Goal: Task Accomplishment & Management: Manage account settings

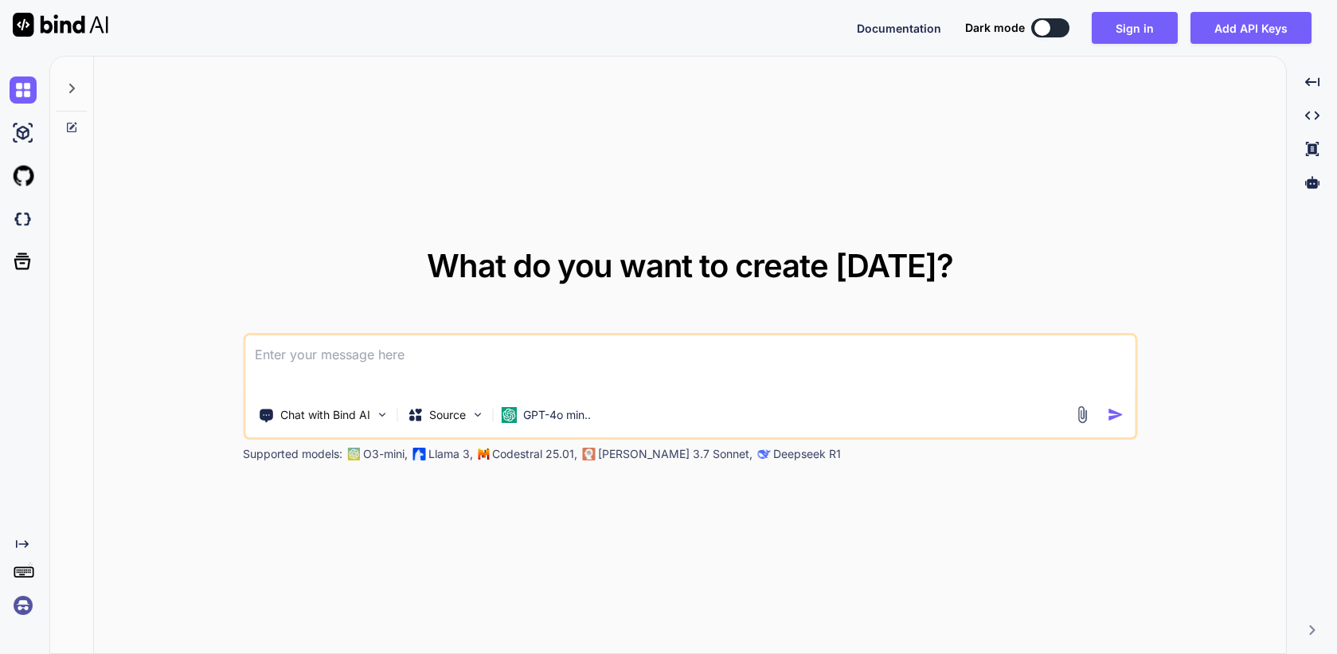
click at [29, 605] on img at bounding box center [23, 605] width 27 height 27
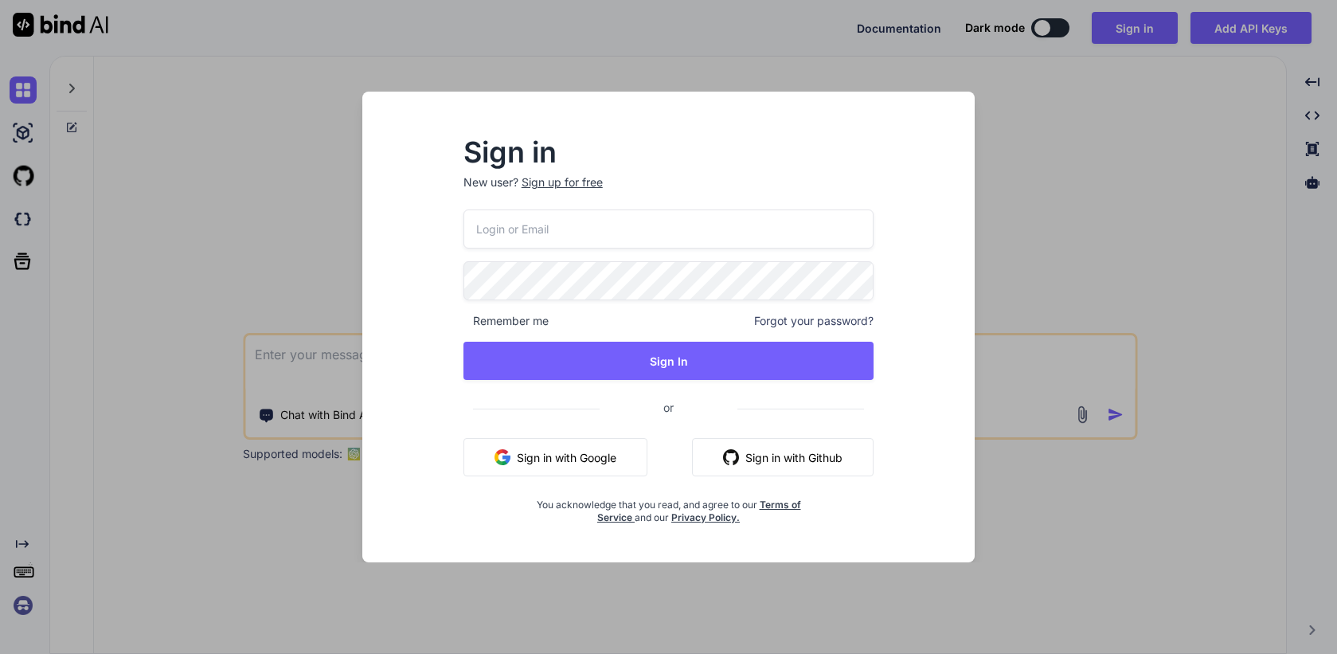
click at [605, 453] on button "Sign in with Google" at bounding box center [556, 457] width 184 height 38
click at [584, 453] on button "Sign in with Google" at bounding box center [556, 457] width 184 height 38
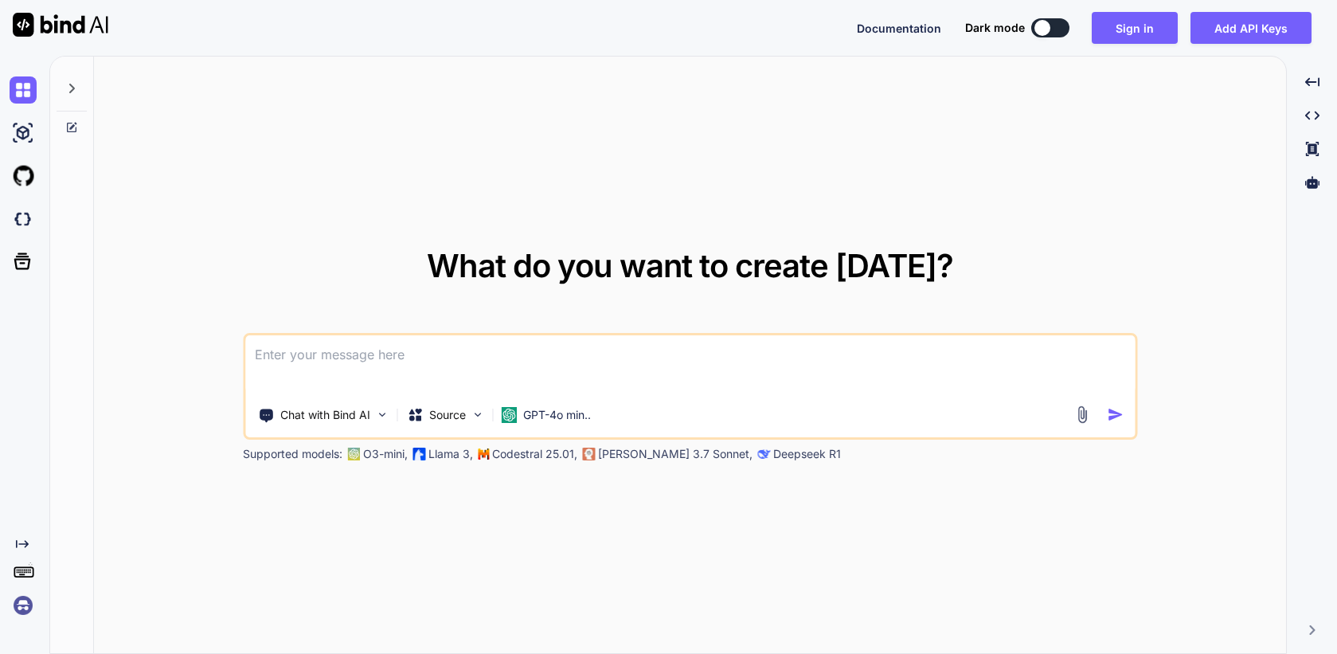
click at [17, 605] on img at bounding box center [23, 605] width 27 height 27
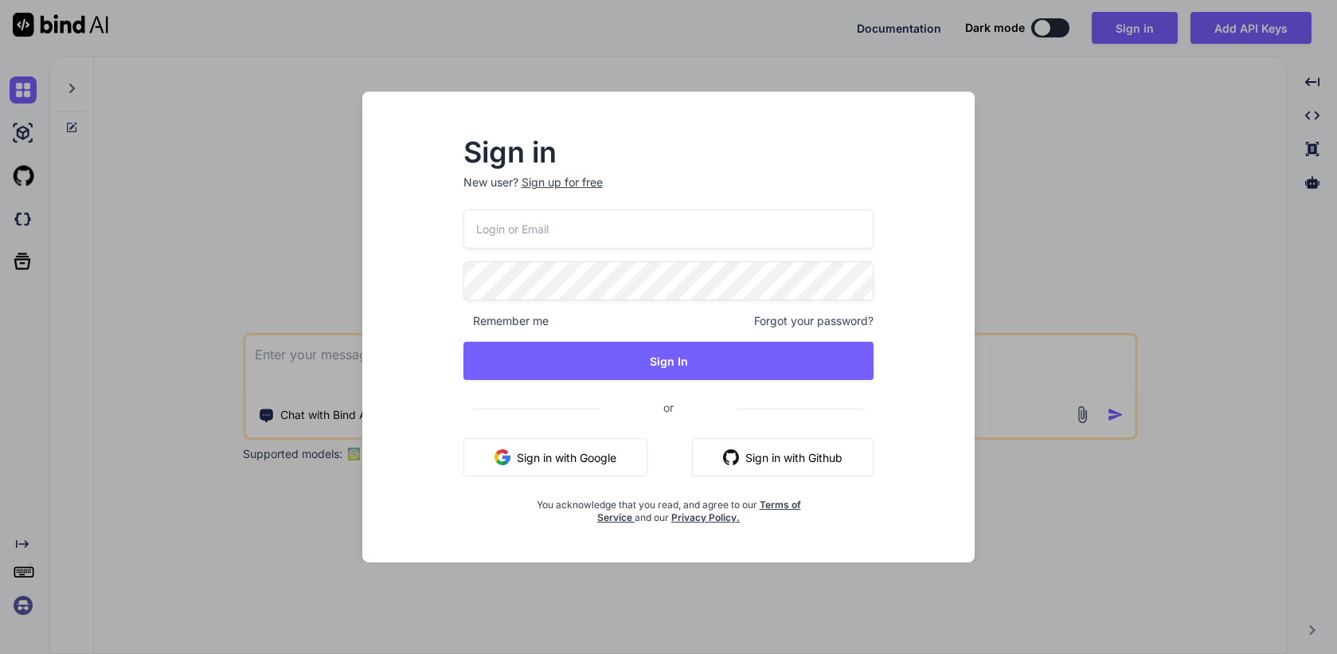
click at [511, 472] on button "Sign in with Google" at bounding box center [556, 457] width 184 height 38
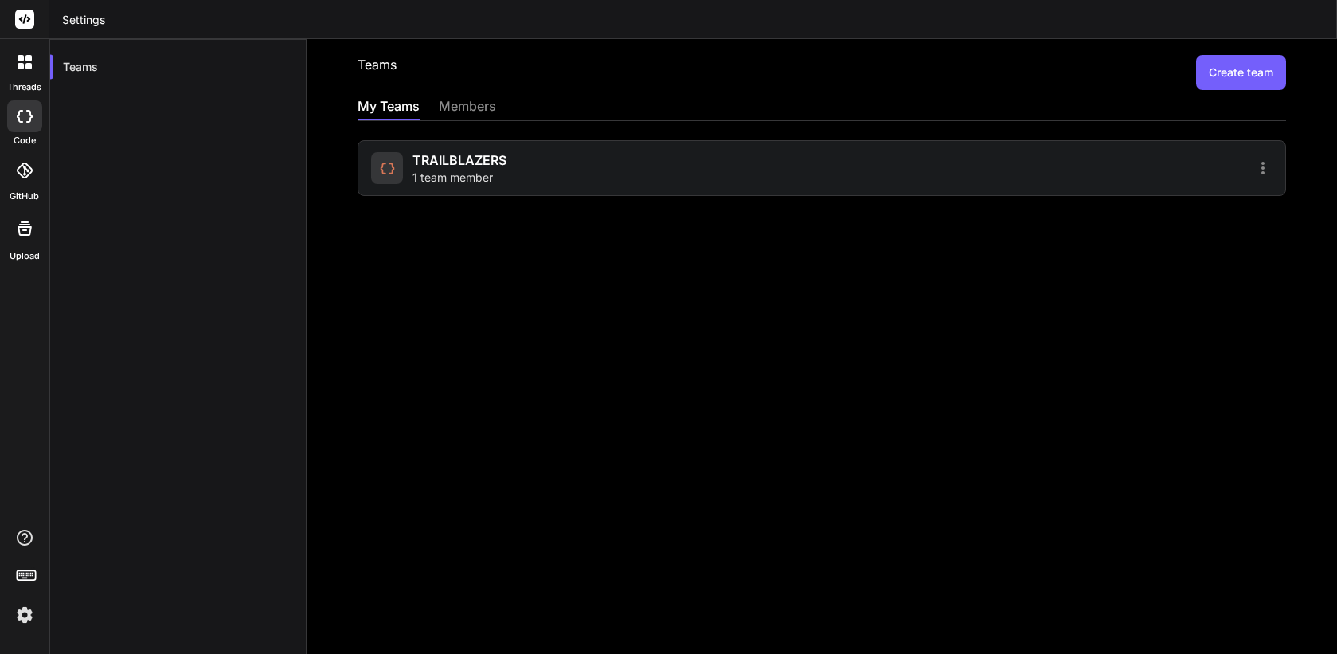
click at [1222, 68] on button "Create team" at bounding box center [1241, 72] width 90 height 35
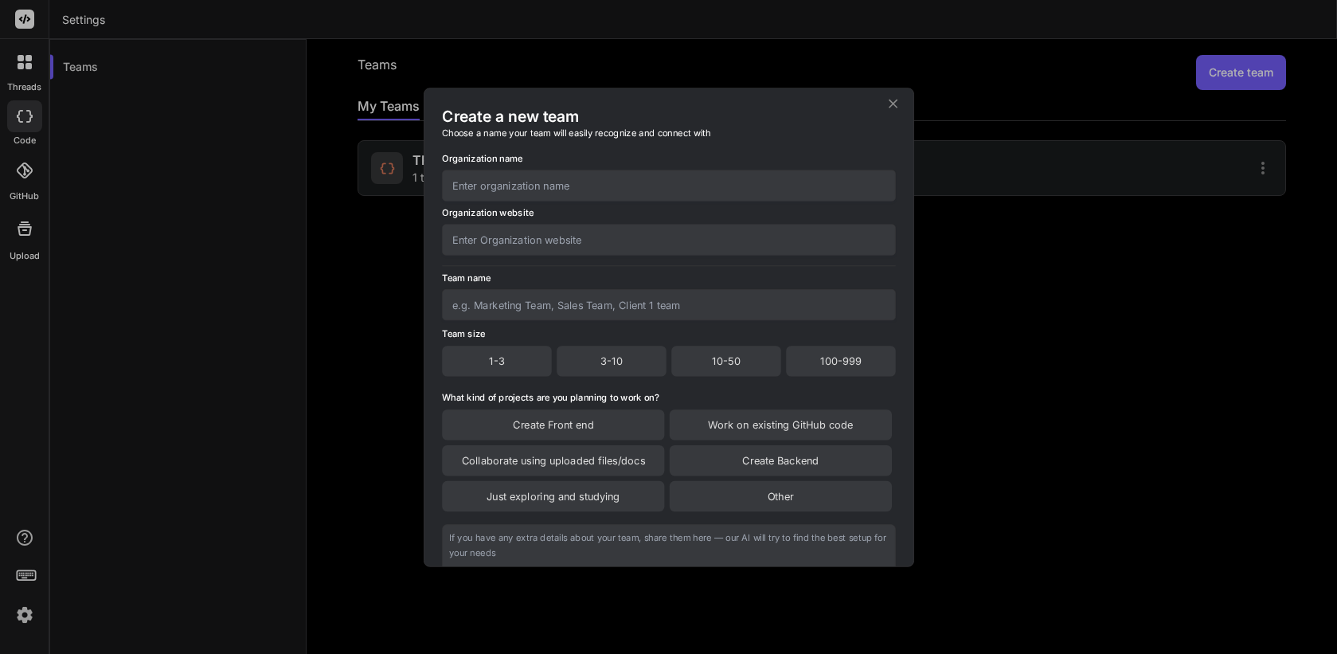
click at [893, 102] on icon at bounding box center [893, 103] width 9 height 9
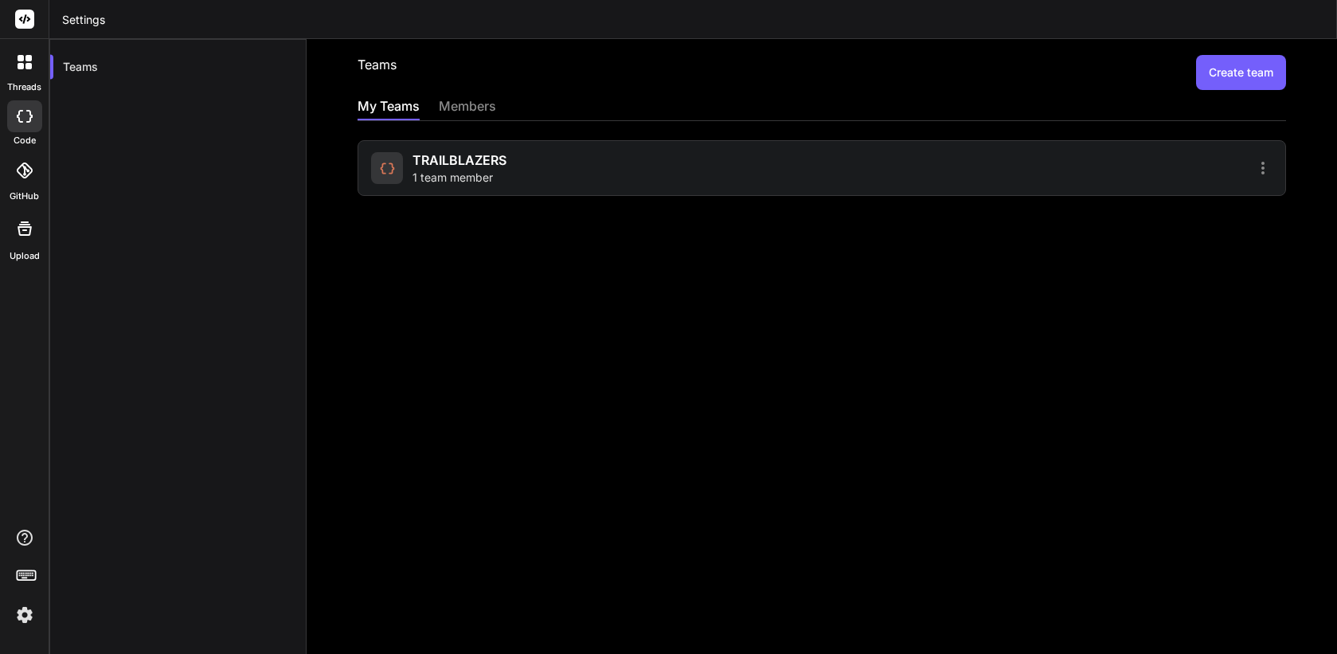
click at [444, 196] on div "Teams Create team My Teams members TRAILBLAZERS 1 team member" at bounding box center [822, 366] width 1031 height 654
click at [452, 188] on div "TRAILBLAZERS 1 team member" at bounding box center [822, 168] width 929 height 56
click at [464, 176] on span "1 team member" at bounding box center [453, 178] width 80 height 16
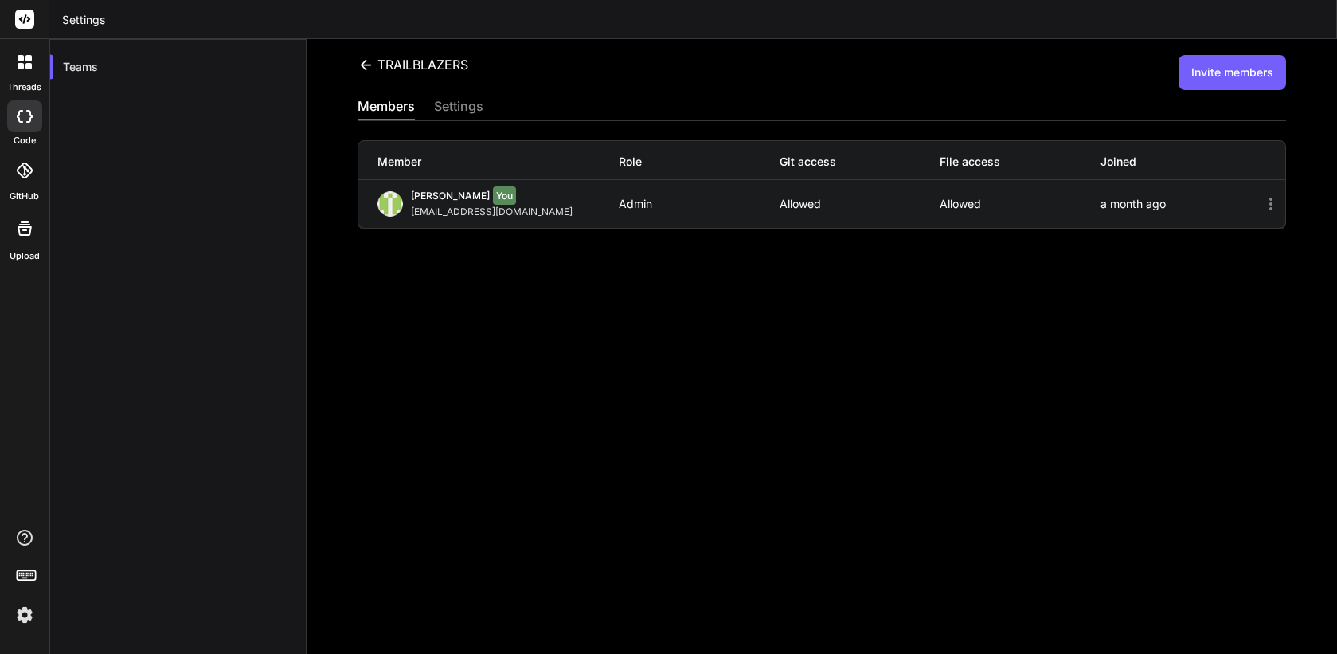
click at [1226, 80] on button "Invite members" at bounding box center [1233, 72] width 108 height 35
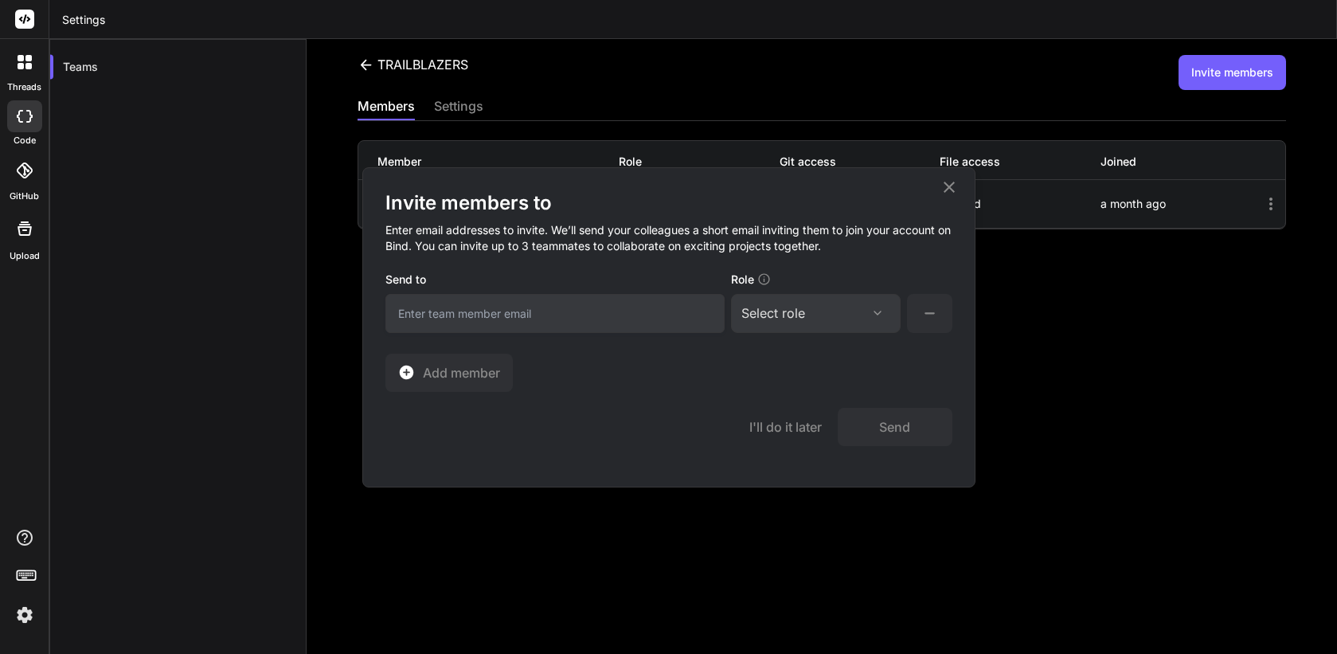
click at [952, 184] on icon at bounding box center [949, 187] width 19 height 19
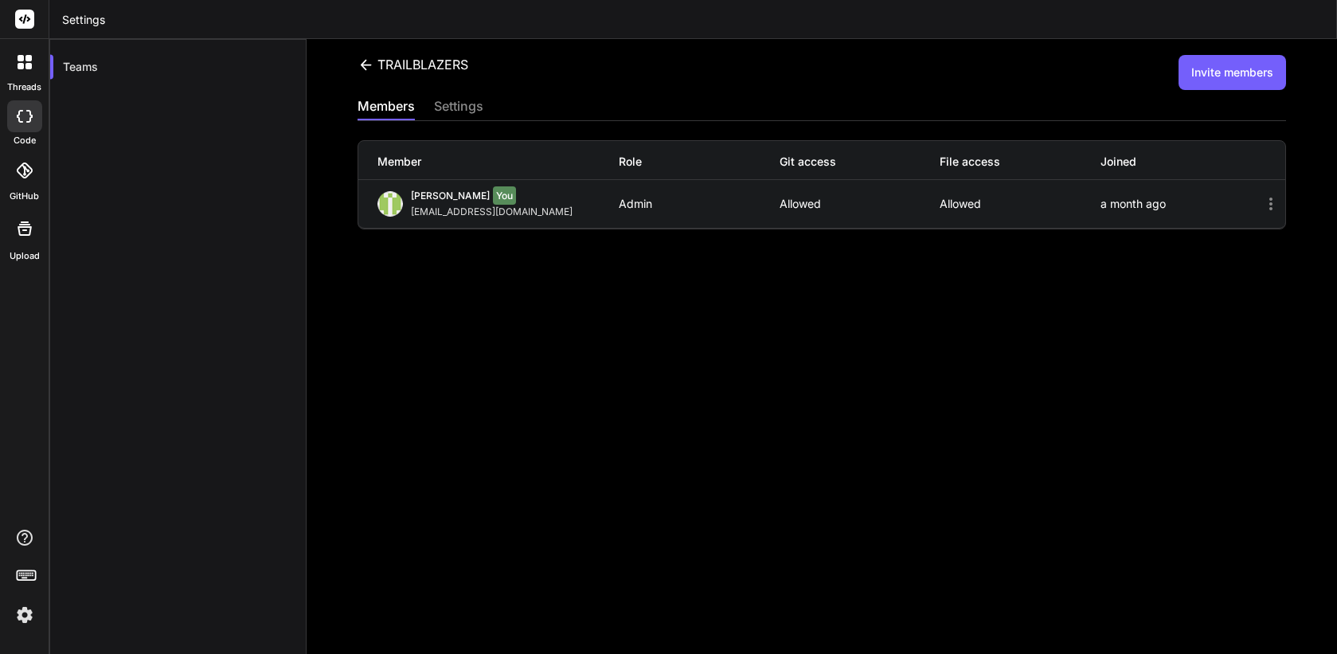
click at [449, 106] on div "settings" at bounding box center [458, 107] width 49 height 22
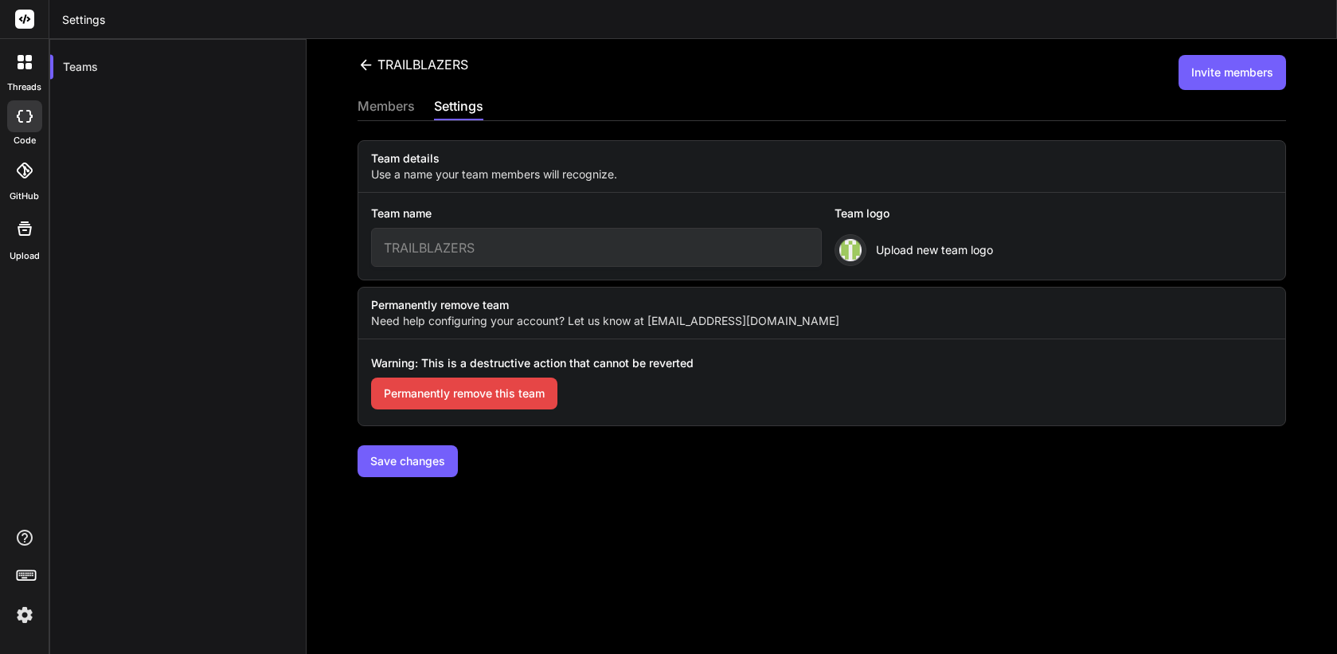
click at [382, 109] on div "members" at bounding box center [386, 107] width 57 height 22
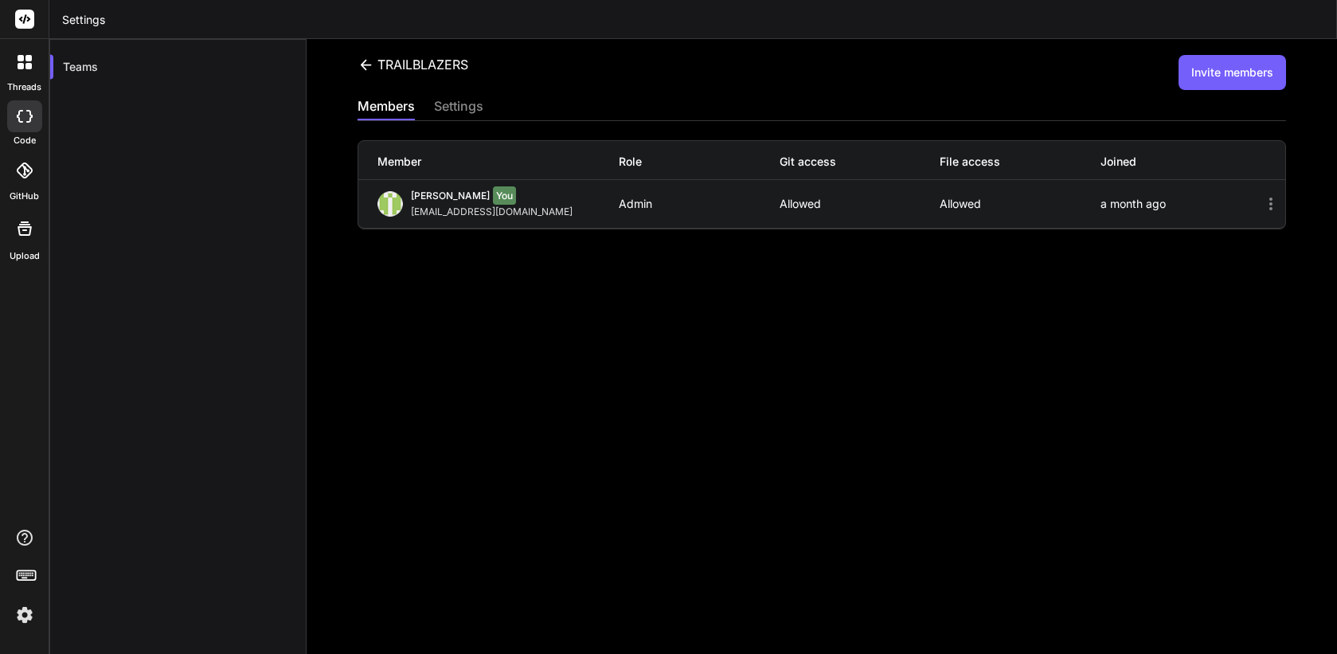
click at [1216, 64] on button "Invite members" at bounding box center [1233, 72] width 108 height 35
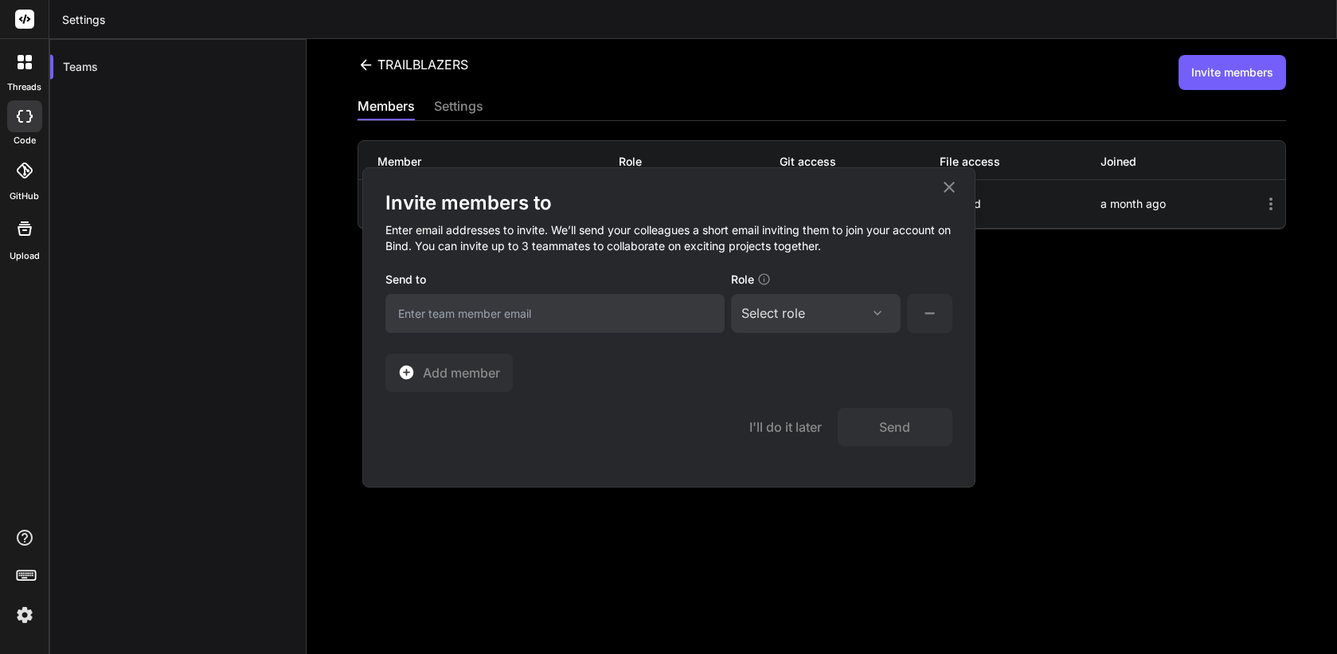
click at [560, 315] on input "email" at bounding box center [554, 313] width 339 height 39
click at [441, 308] on input "[EMAIL_ADDRESS][DOMAIN_NAME]" at bounding box center [554, 313] width 339 height 39
type input "amogh10+1@gmail.com"
click at [809, 311] on div "Select role" at bounding box center [816, 312] width 149 height 19
click at [785, 419] on div "Collaborator" at bounding box center [794, 419] width 64 height 16
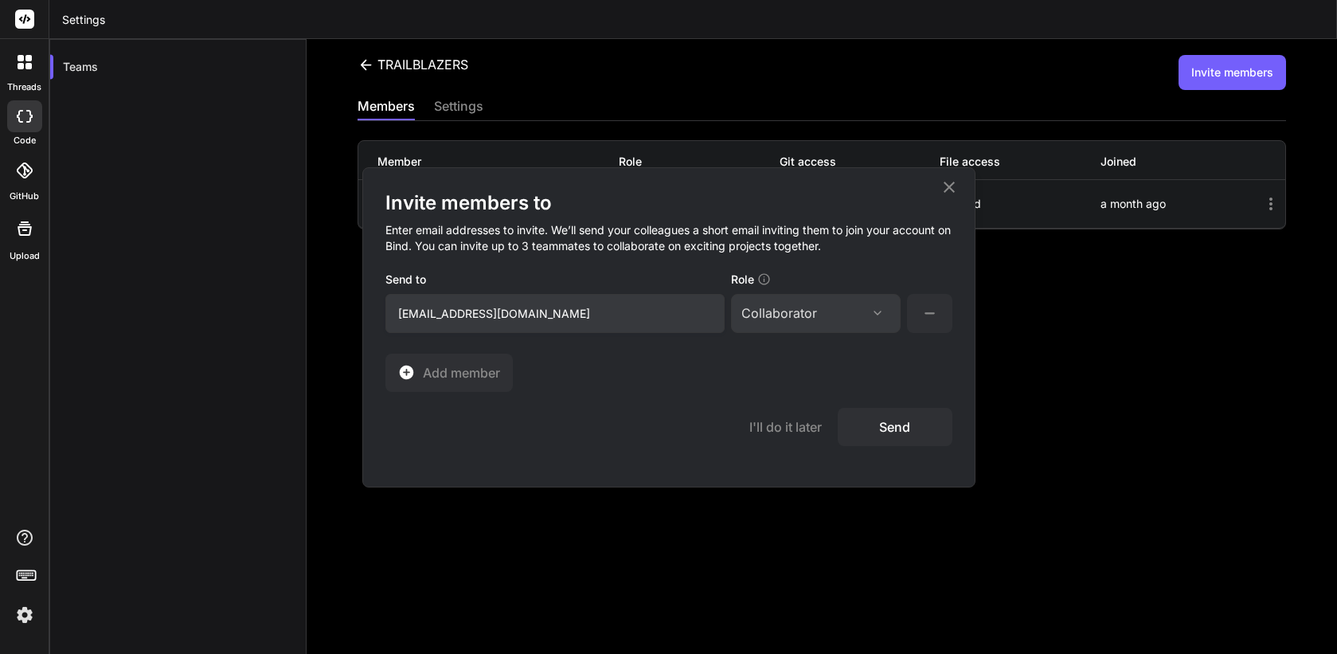
click at [897, 429] on button "Send" at bounding box center [895, 427] width 115 height 38
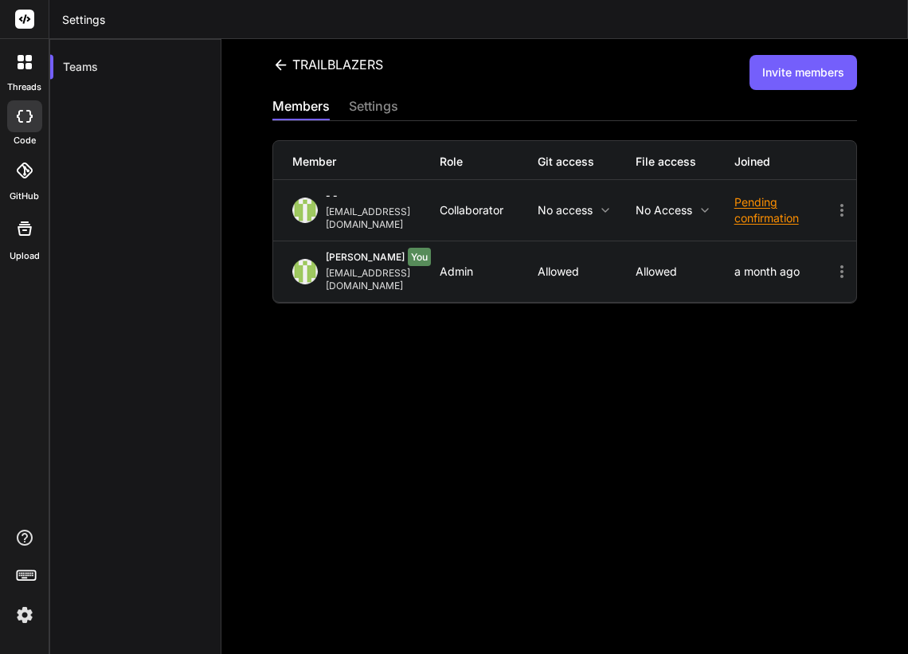
click at [834, 194] on div "- - amogh10+1@gmail.com Collaborator No access No access Pending confirmation" at bounding box center [564, 210] width 583 height 61
click at [836, 202] on icon at bounding box center [841, 210] width 19 height 19
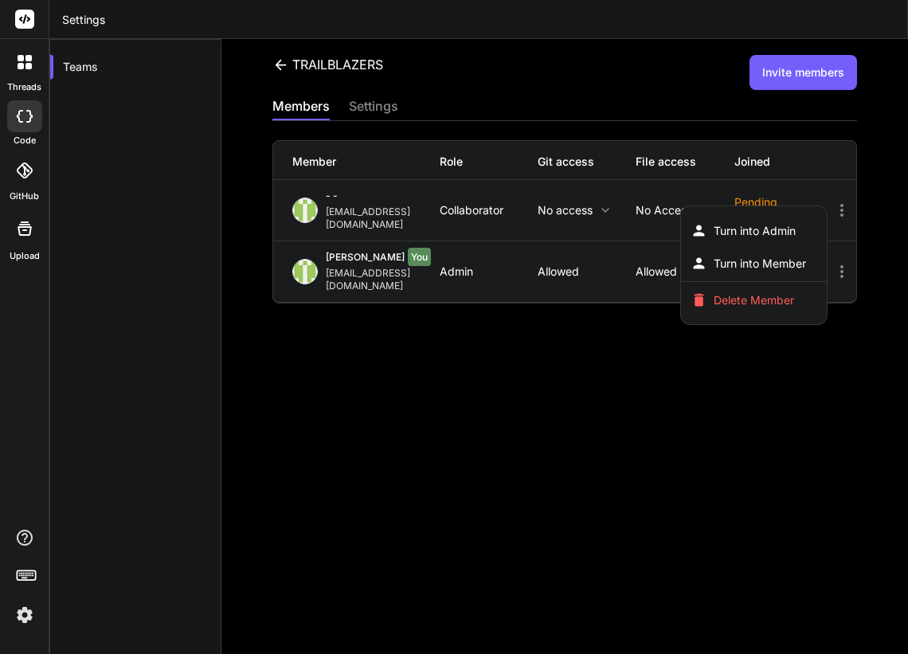
click at [572, 297] on div at bounding box center [454, 327] width 908 height 654
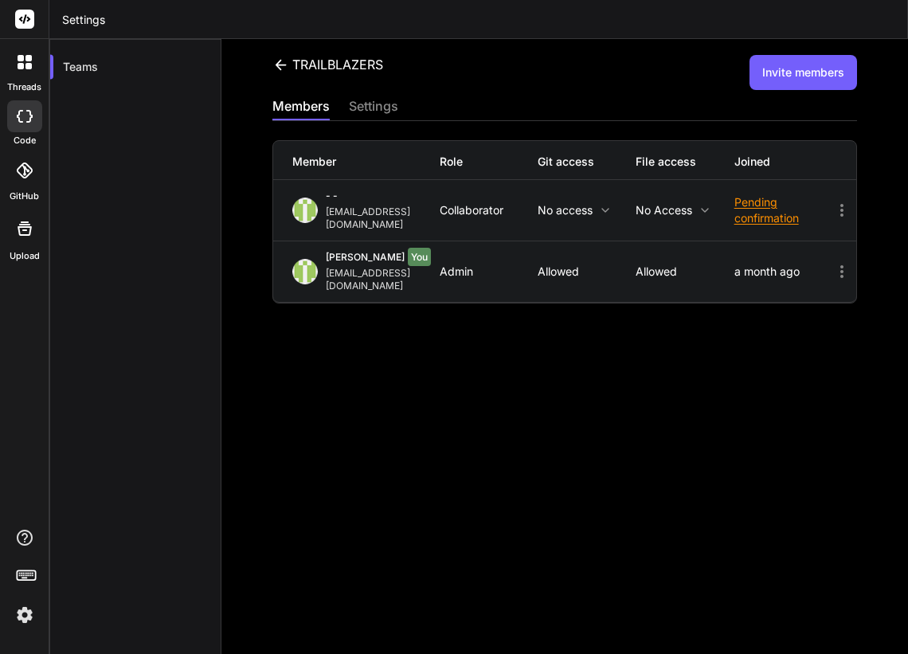
click at [760, 194] on div "Pending confirmation" at bounding box center [783, 210] width 98 height 32
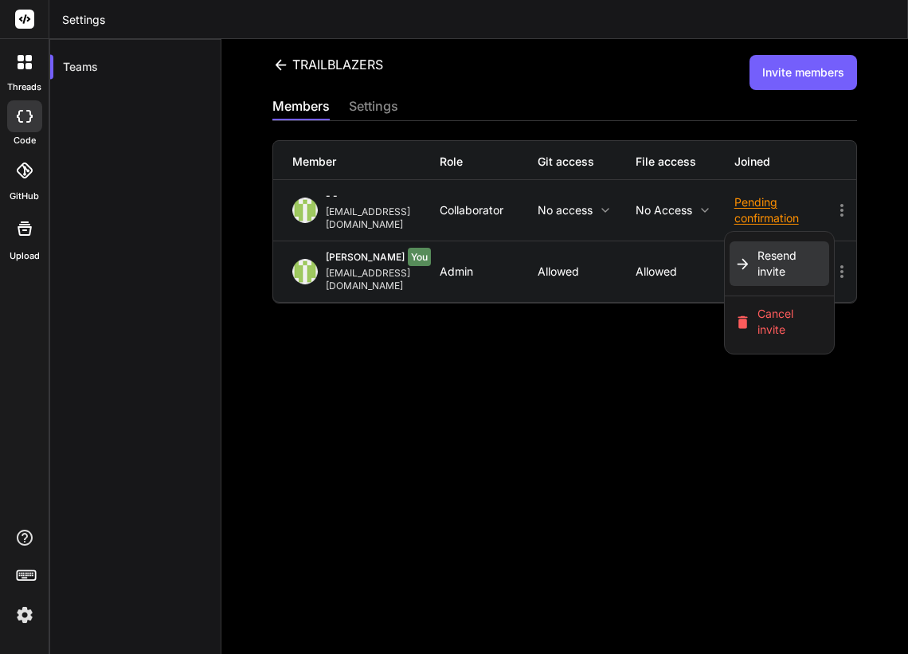
click at [786, 261] on span "Resend invite" at bounding box center [790, 264] width 67 height 32
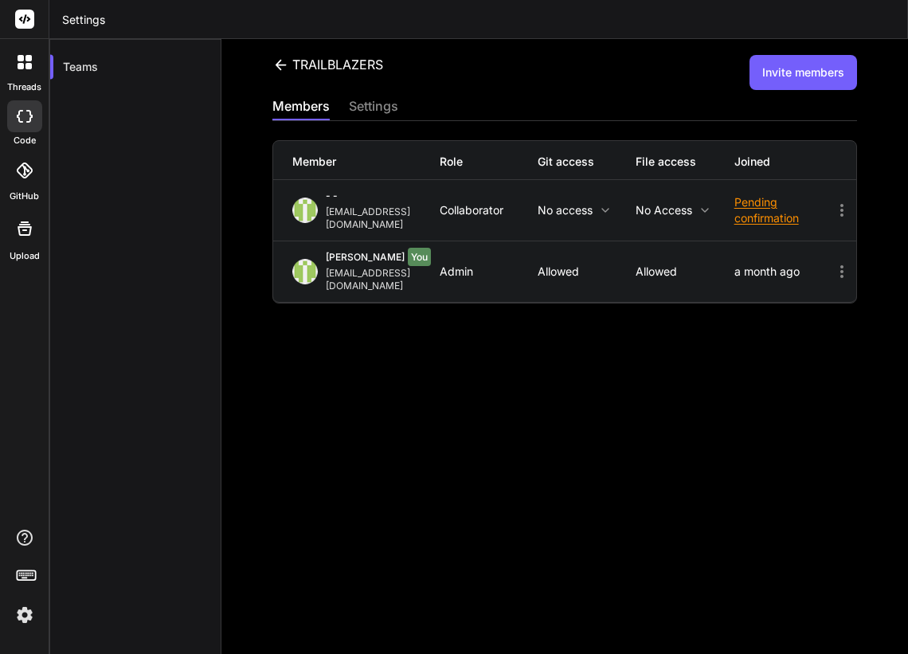
click at [843, 210] on icon at bounding box center [841, 210] width 3 height 13
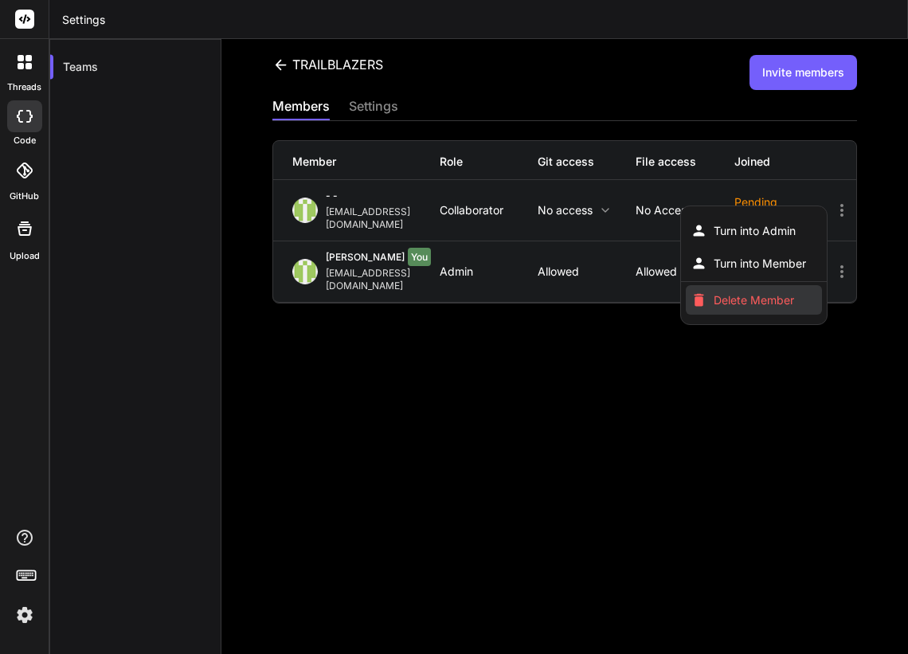
click at [766, 295] on span "Delete Member" at bounding box center [754, 300] width 80 height 16
click at [747, 293] on span "Delete Member" at bounding box center [753, 308] width 79 height 32
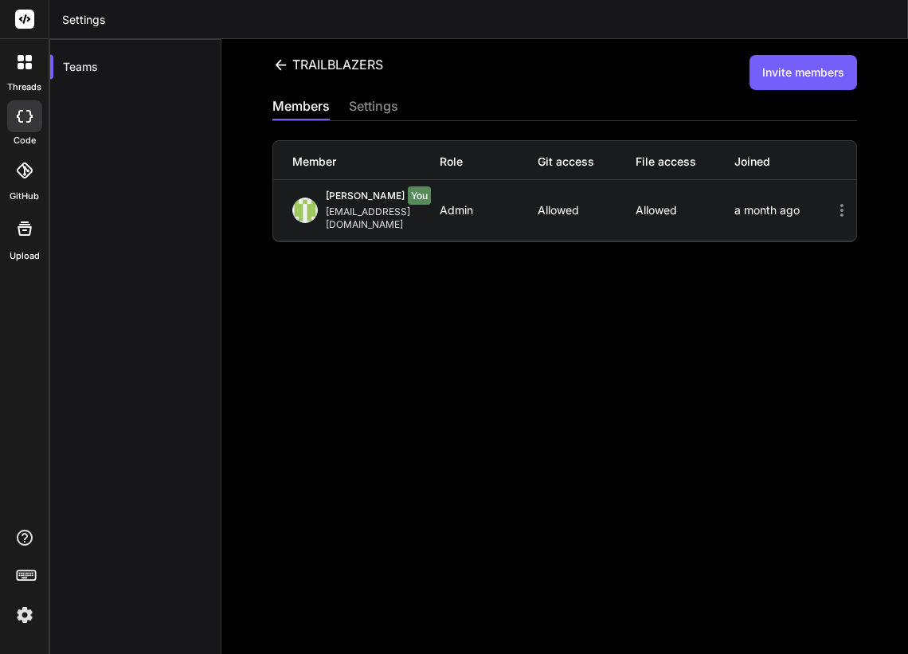
click at [801, 80] on button "Invite members" at bounding box center [803, 72] width 108 height 35
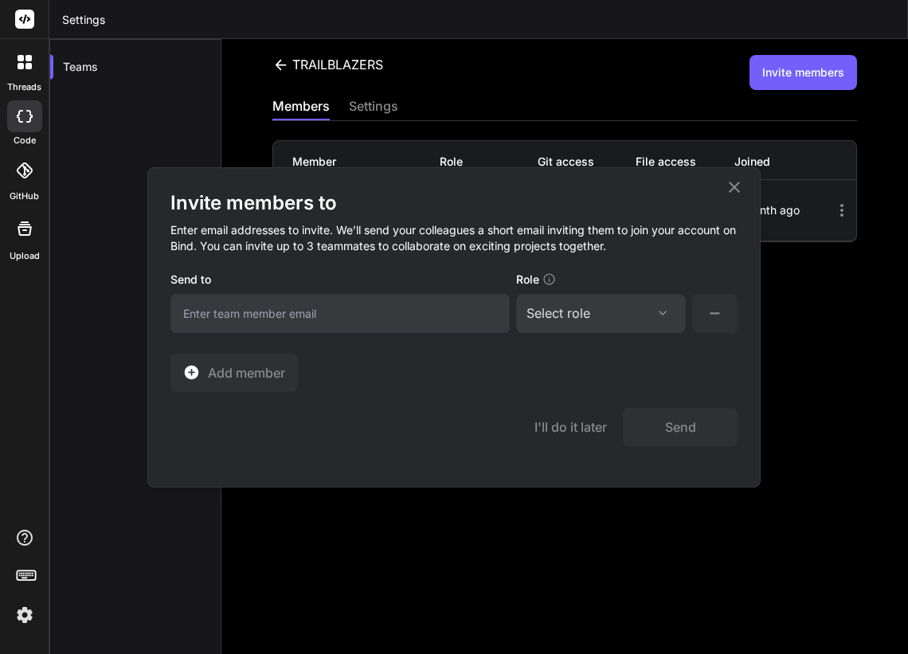
click at [392, 316] on input "email" at bounding box center [339, 313] width 339 height 39
type input "[EMAIL_ADDRESS][DOMAIN_NAME]"
click at [624, 312] on div "Select role" at bounding box center [600, 312] width 149 height 19
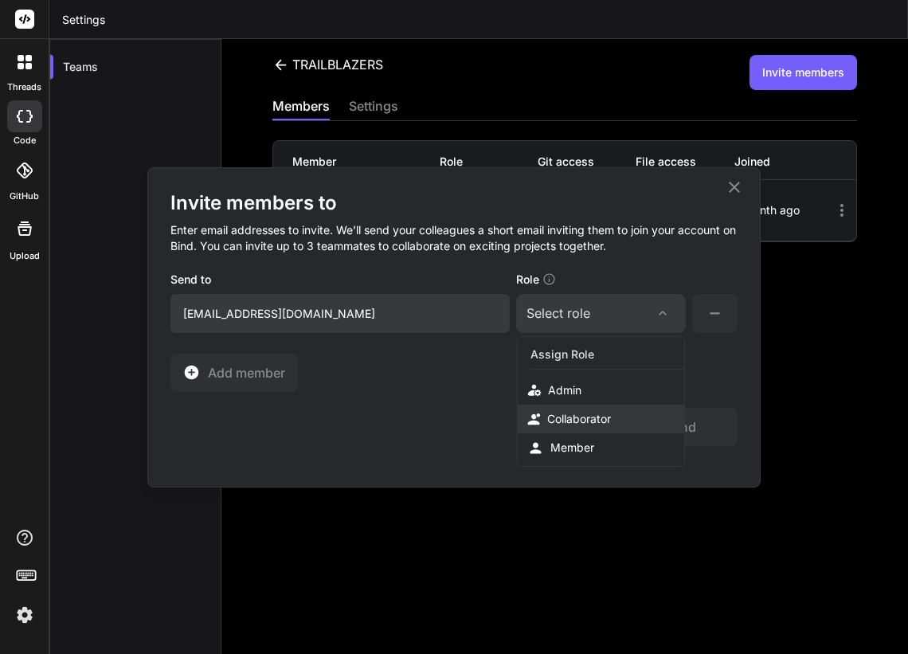
click at [562, 414] on div "Collaborator" at bounding box center [579, 419] width 64 height 16
click at [669, 428] on button "Send" at bounding box center [680, 427] width 115 height 38
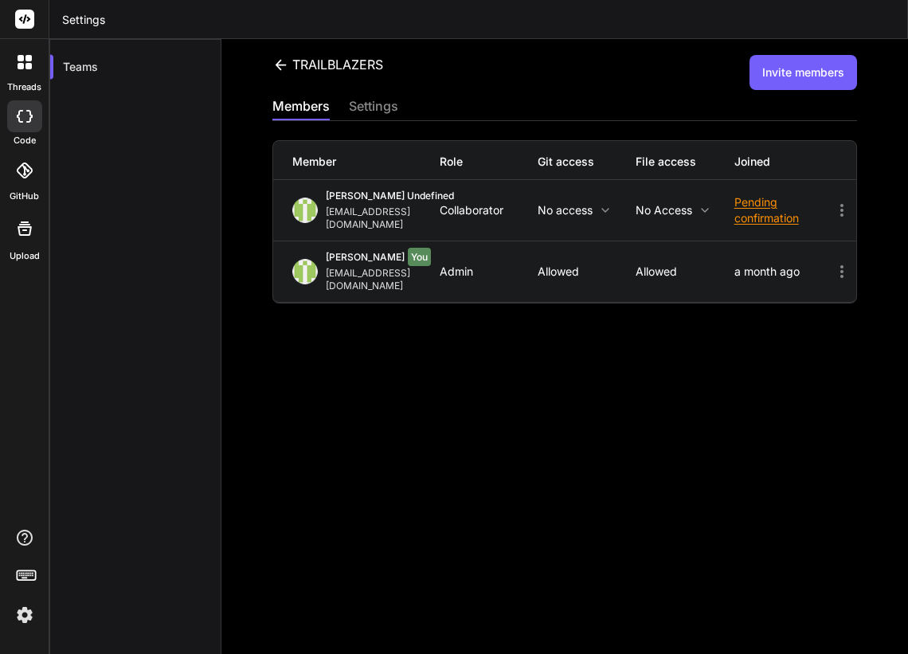
click at [794, 79] on button "Invite members" at bounding box center [803, 72] width 108 height 35
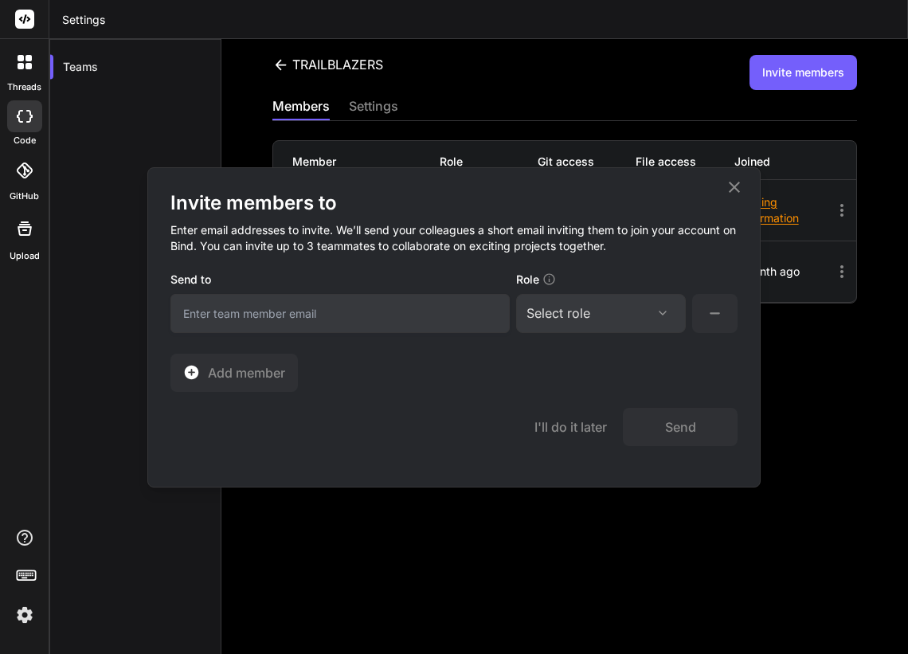
click at [436, 313] on input "email" at bounding box center [339, 313] width 339 height 39
paste input "[EMAIL_ADDRESS][DOMAIN_NAME]"
type input "[EMAIL_ADDRESS][DOMAIN_NAME]"
click at [589, 318] on div "Select role" at bounding box center [558, 312] width 64 height 19
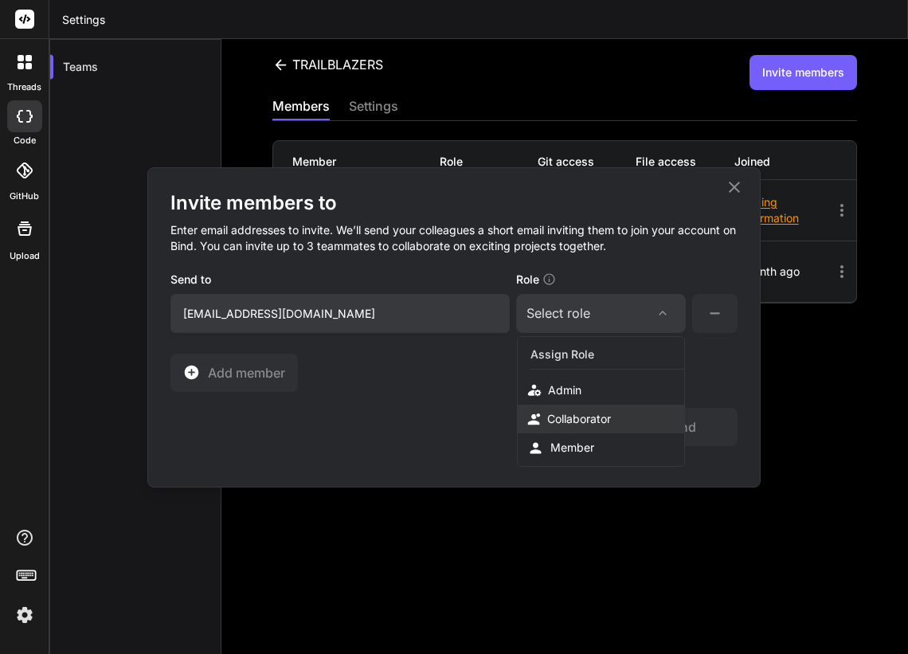
click at [563, 413] on div "Collaborator" at bounding box center [579, 419] width 64 height 16
click at [686, 432] on button "Send" at bounding box center [680, 427] width 115 height 38
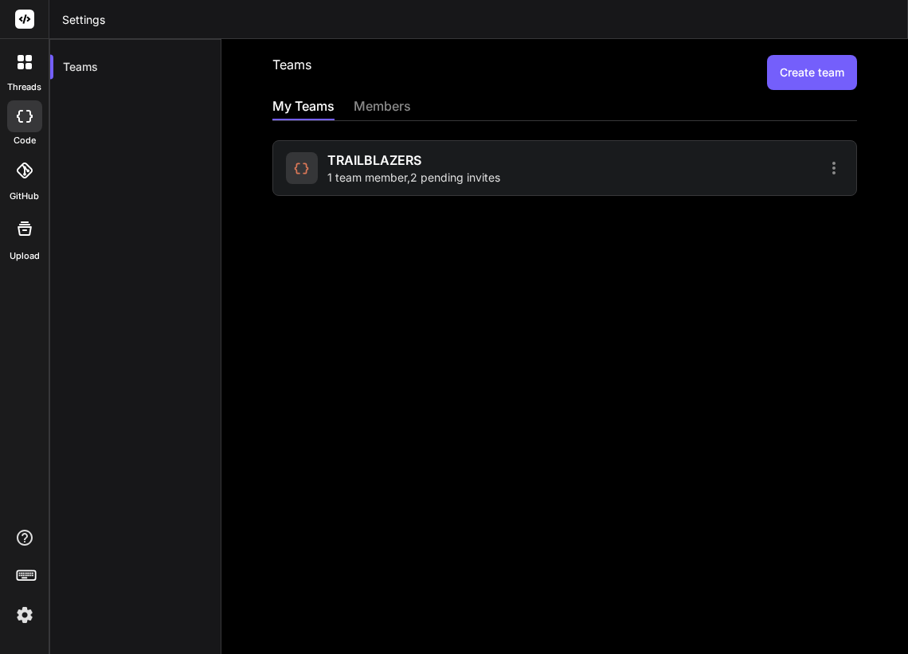
click at [654, 182] on div "TRAILBLAZERS 1 team member , 2 pending invites" at bounding box center [564, 168] width 585 height 56
click at [641, 165] on div at bounding box center [706, 167] width 274 height 19
click at [370, 182] on span "1 team member , 2 pending invites" at bounding box center [413, 178] width 173 height 16
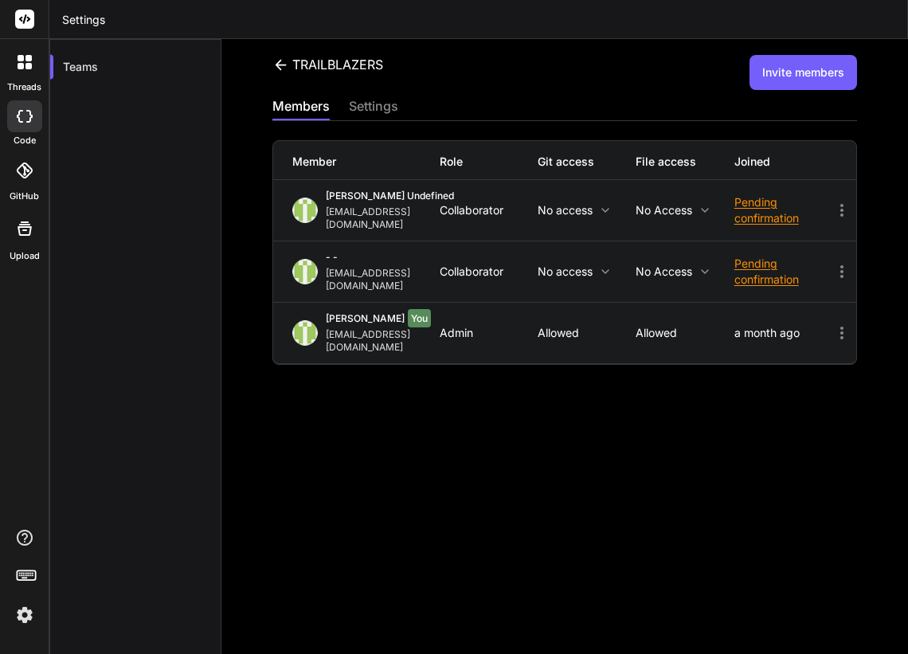
click at [759, 264] on div "Pending confirmation" at bounding box center [783, 272] width 98 height 32
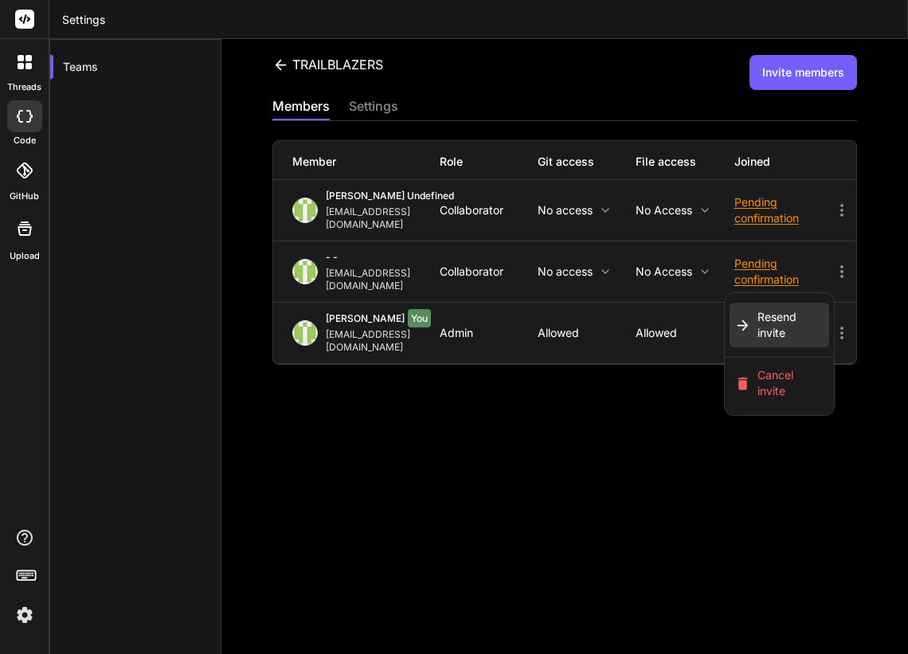
click at [772, 319] on span "Resend invite" at bounding box center [790, 325] width 67 height 32
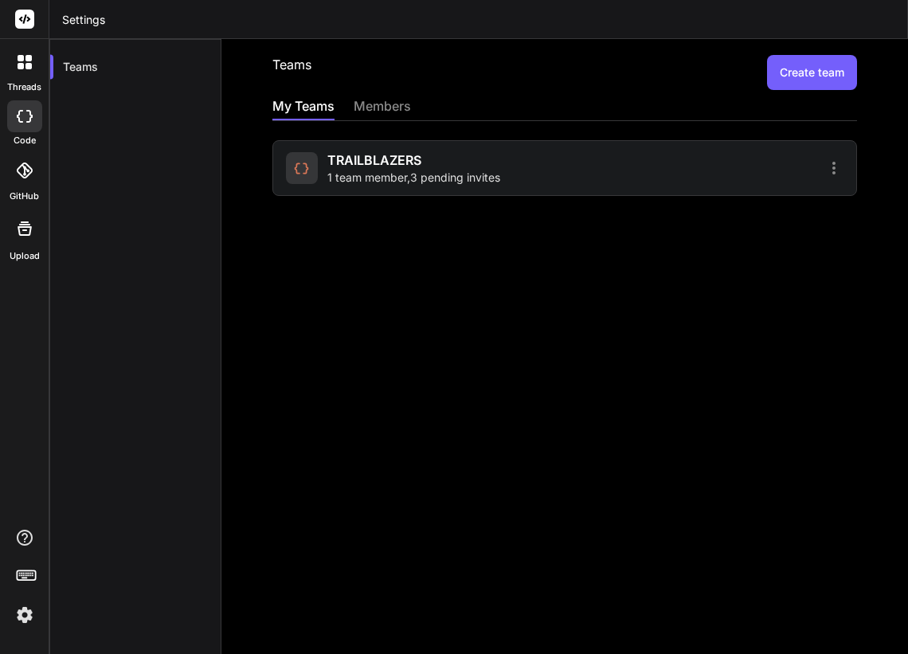
click at [468, 143] on div "TRAILBLAZERS 1 team member , 3 pending invites" at bounding box center [564, 168] width 585 height 56
click at [468, 162] on div "TRAILBLAZERS 1 team member , 3 pending invites" at bounding box center [413, 168] width 173 height 35
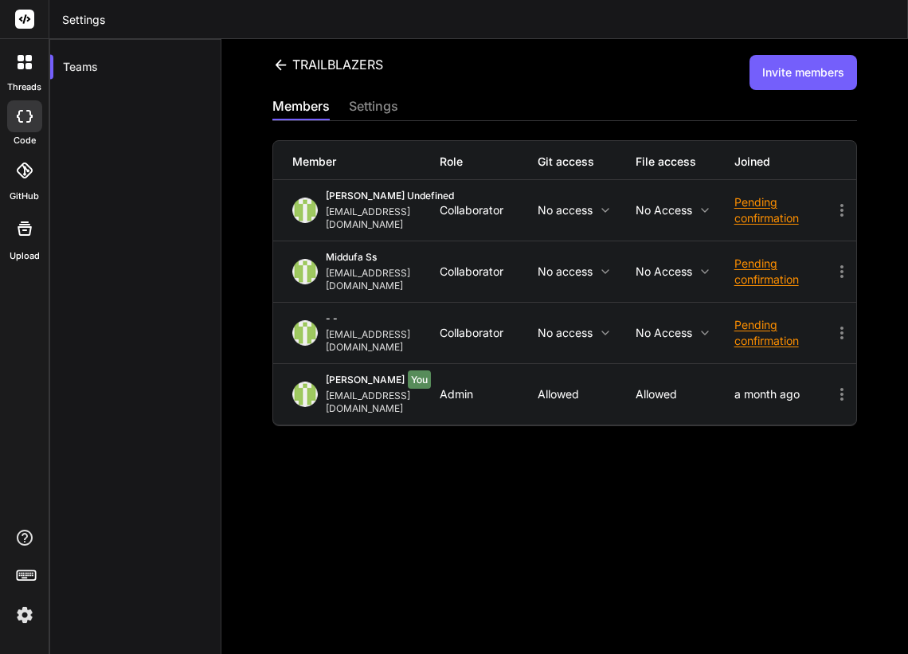
click at [598, 265] on p "No access" at bounding box center [587, 271] width 98 height 13
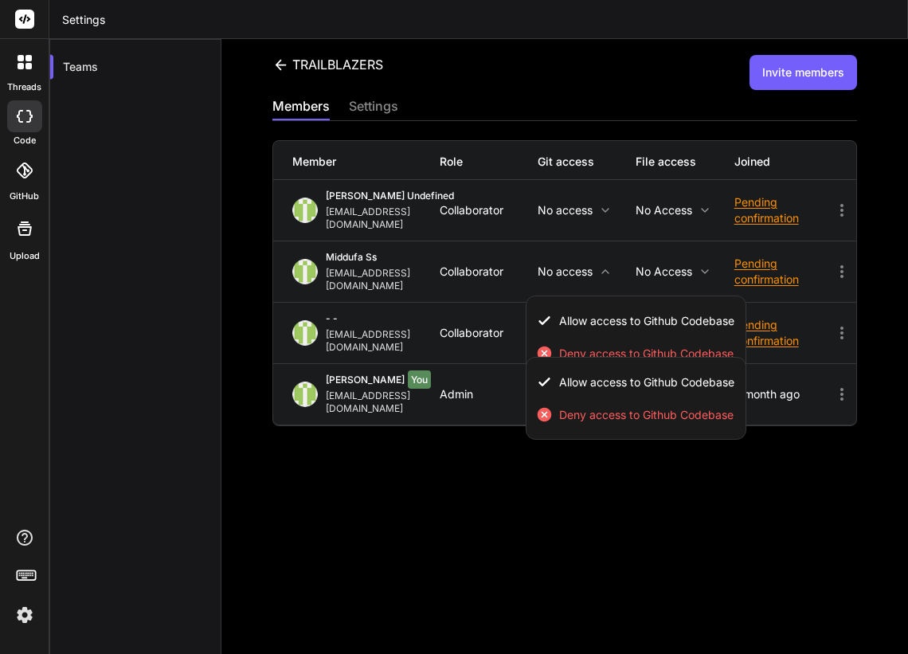
click at [606, 475] on div at bounding box center [454, 327] width 908 height 654
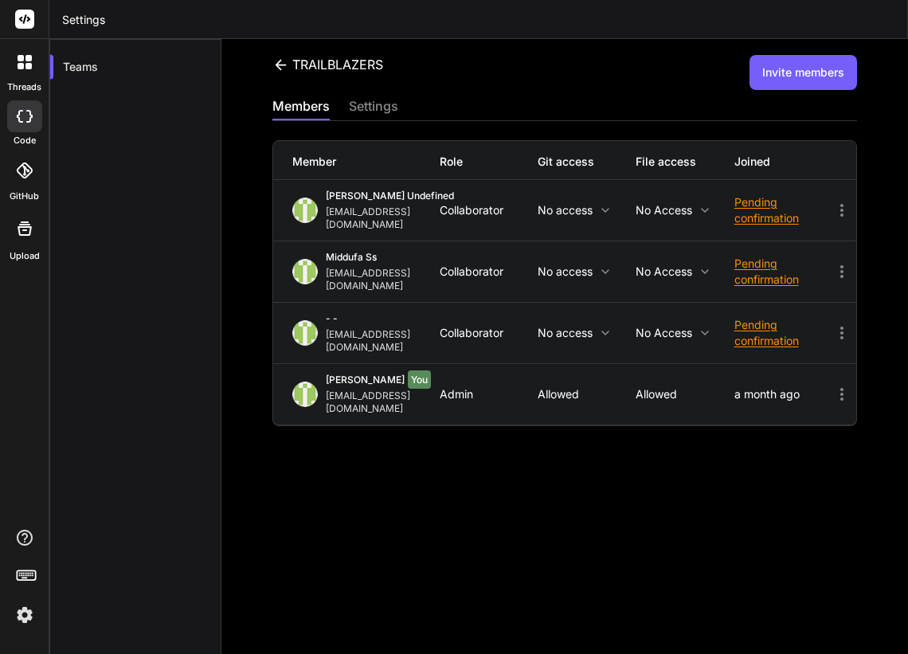
click at [673, 267] on p "No access" at bounding box center [685, 271] width 98 height 13
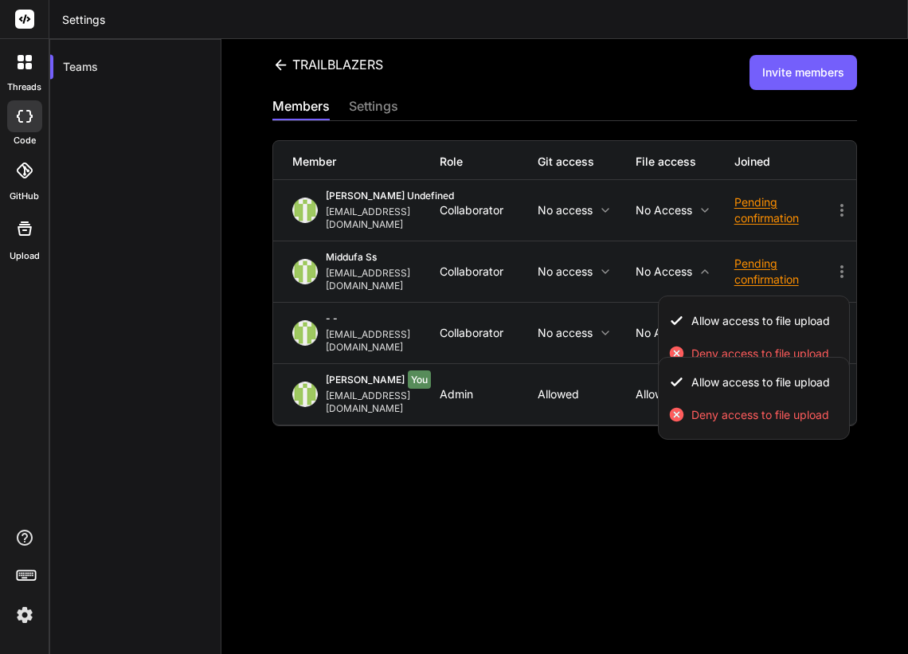
click at [673, 266] on div at bounding box center [454, 327] width 908 height 654
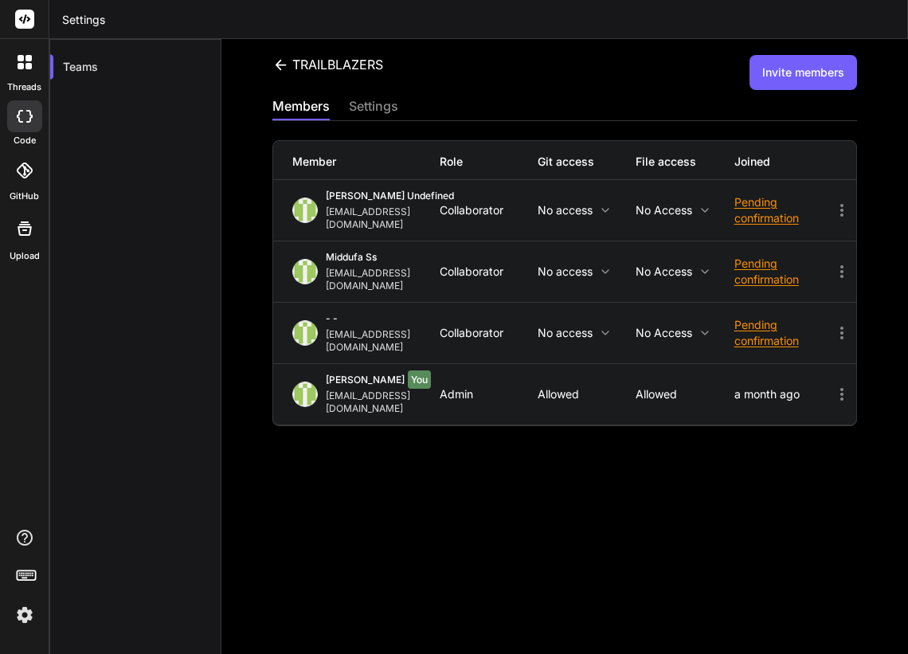
click at [576, 266] on p "No access" at bounding box center [587, 271] width 98 height 13
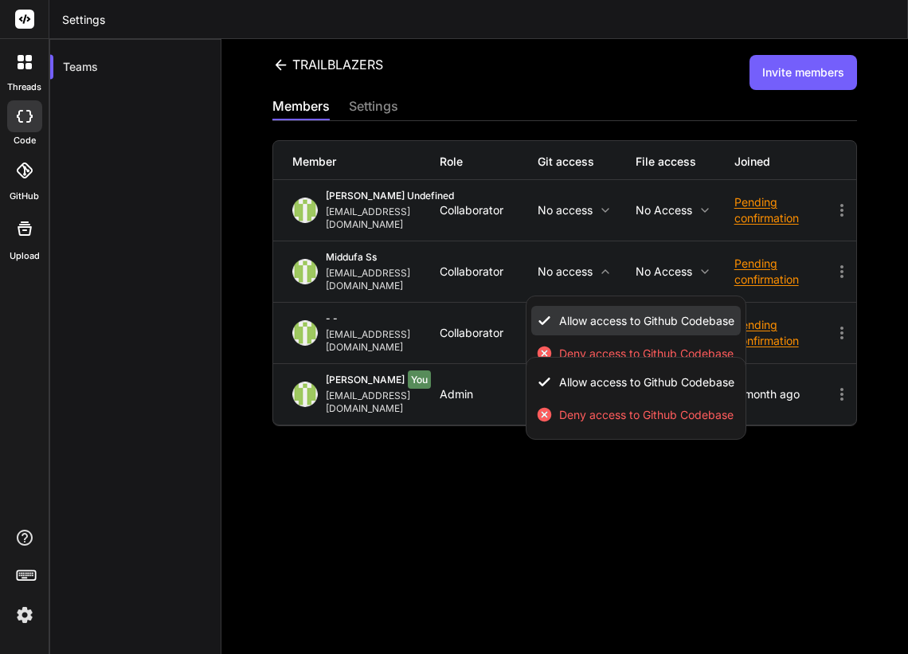
click at [572, 315] on span "Allow access to Github Codebase" at bounding box center [646, 321] width 175 height 16
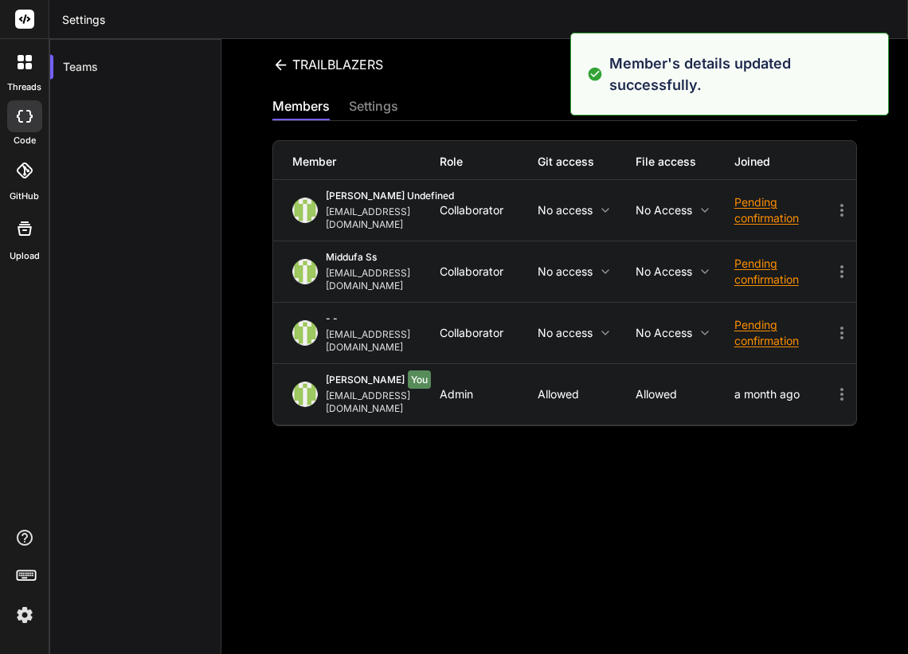
click at [620, 327] on p "No access" at bounding box center [587, 333] width 98 height 13
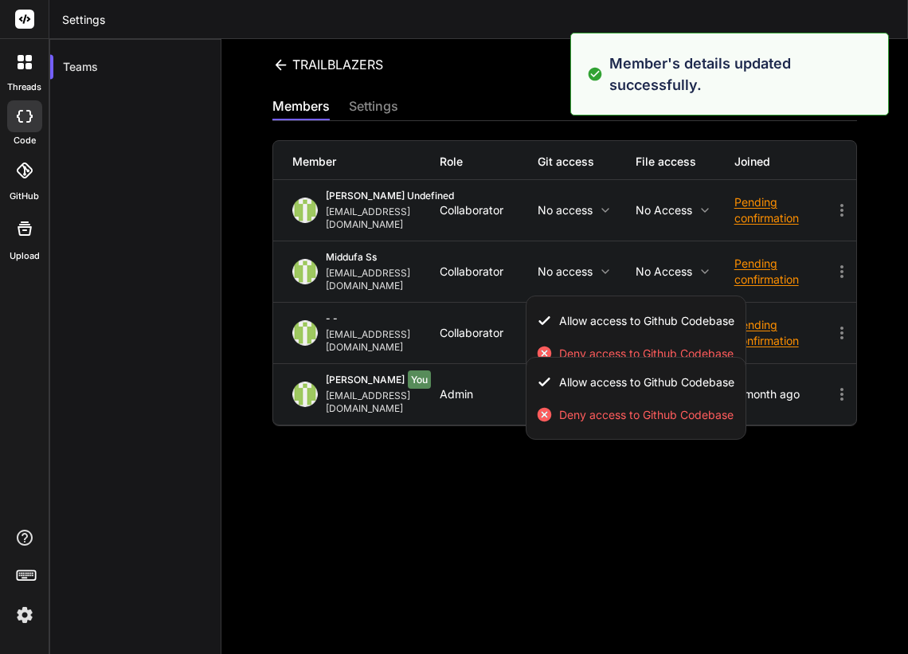
click at [681, 256] on div at bounding box center [454, 327] width 908 height 654
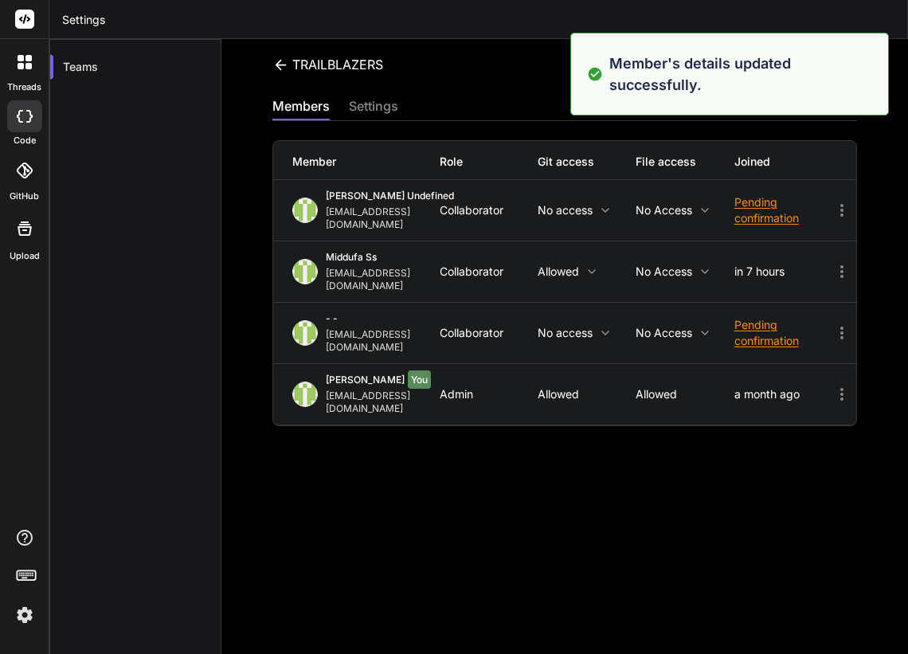
click at [694, 265] on p "No access" at bounding box center [685, 271] width 98 height 13
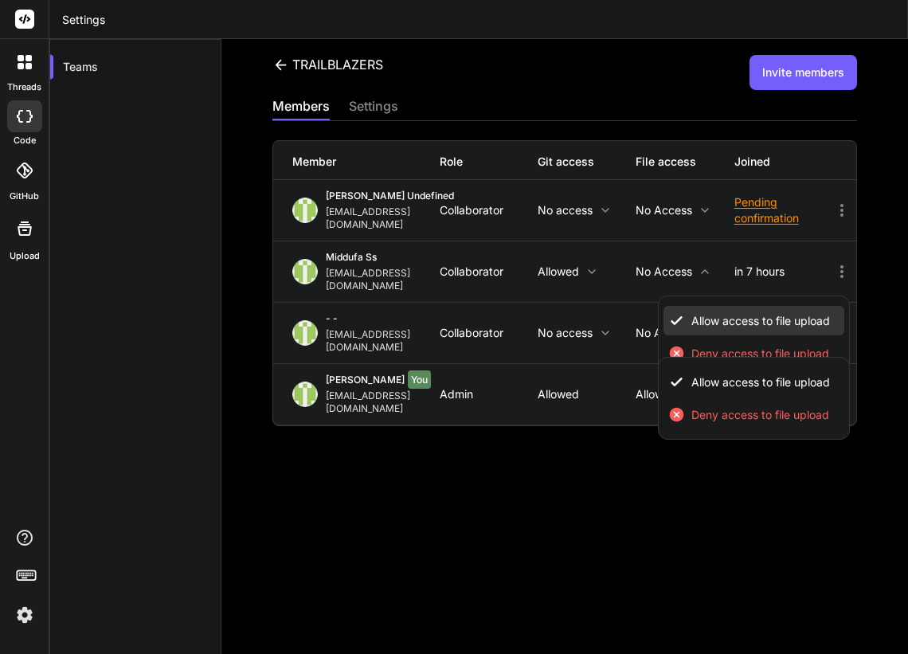
click at [704, 306] on li "Allow access to file upload" at bounding box center [753, 320] width 181 height 29
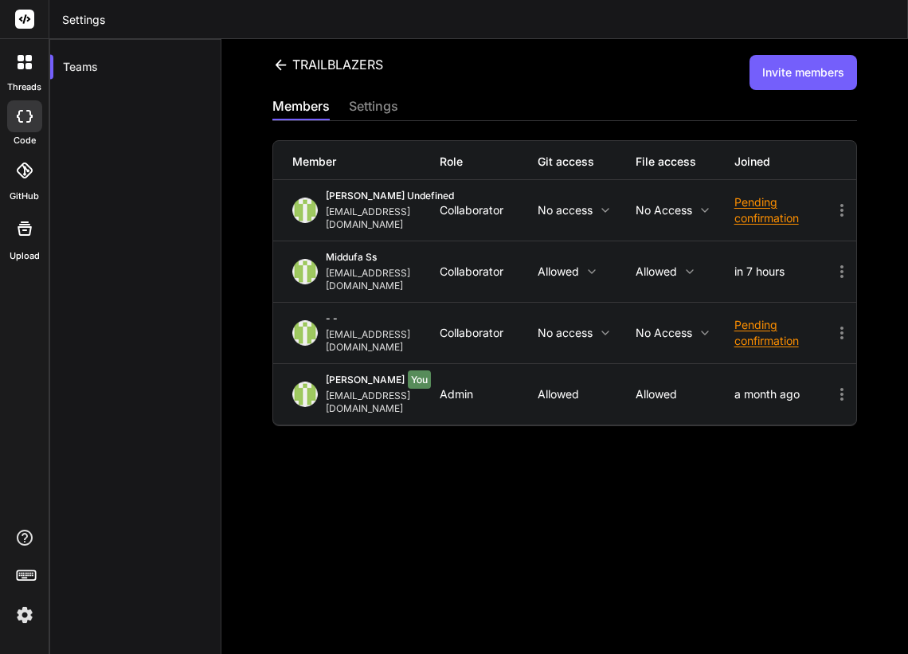
click at [585, 265] on icon at bounding box center [591, 271] width 13 height 13
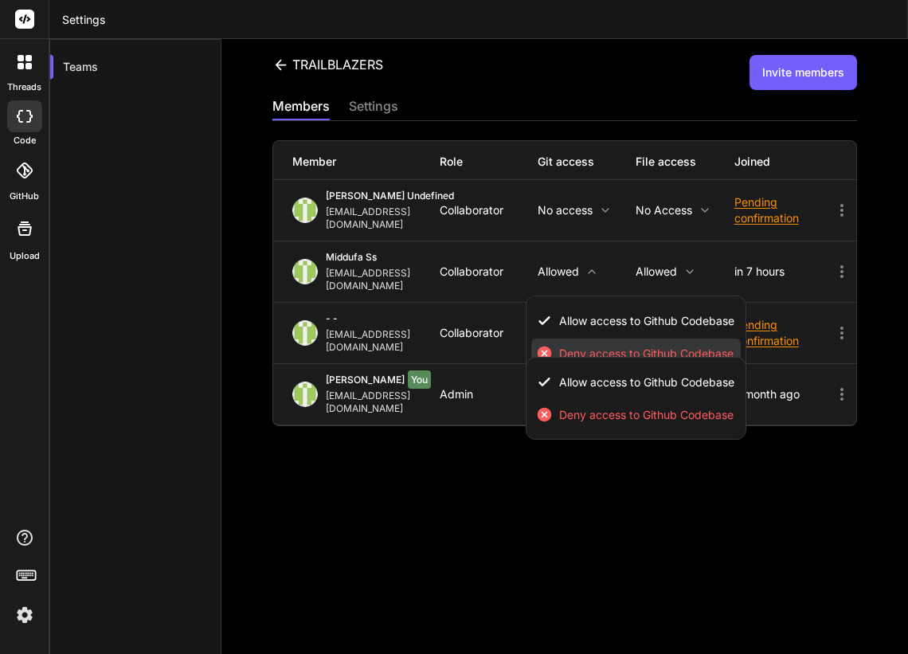
click at [566, 346] on span "Deny access to Github Codebase" at bounding box center [646, 354] width 174 height 16
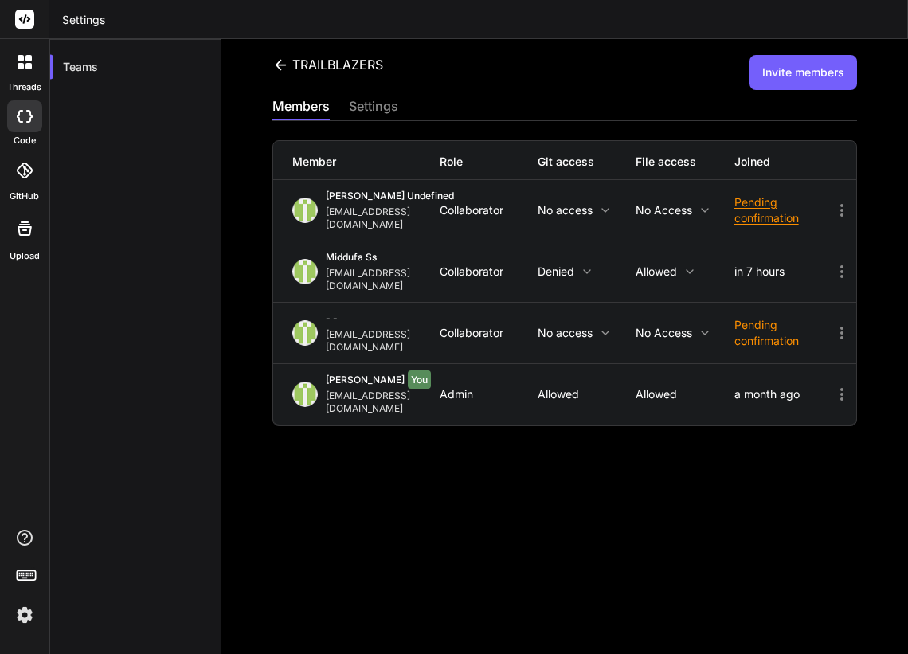
click at [847, 323] on icon at bounding box center [841, 332] width 19 height 19
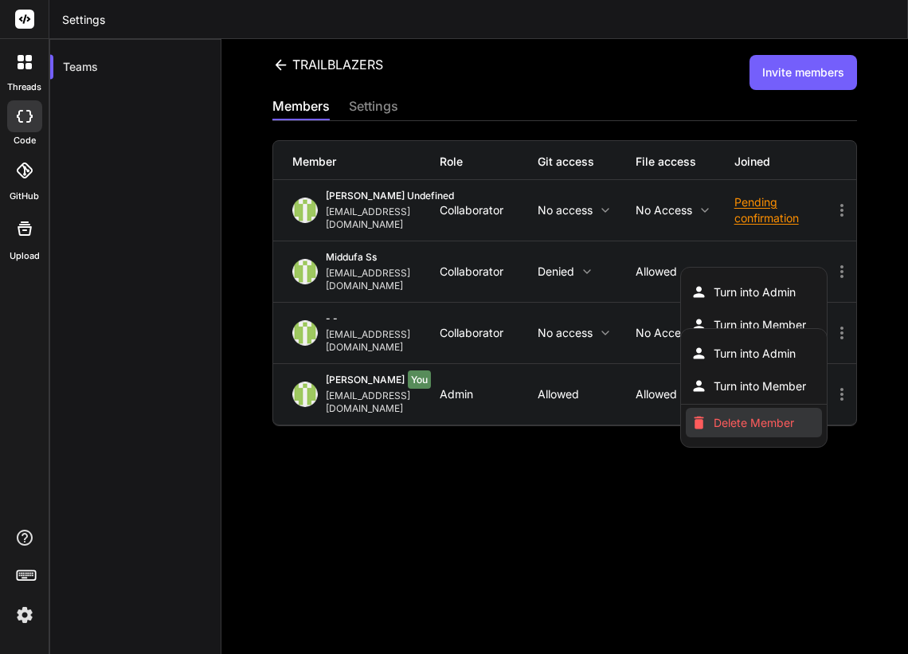
click at [756, 416] on span "Delete Member" at bounding box center [754, 423] width 80 height 16
